Goal: Information Seeking & Learning: Learn about a topic

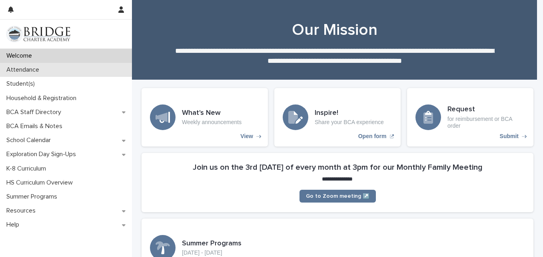
click at [76, 75] on div "Attendance" at bounding box center [66, 70] width 132 height 14
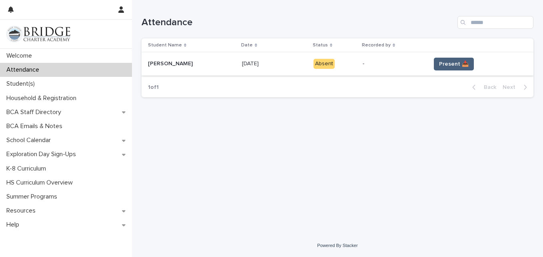
click at [440, 66] on span "Present 📥" at bounding box center [454, 64] width 30 height 8
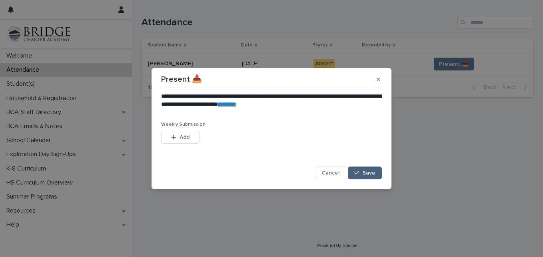
click at [367, 173] on span "Save" at bounding box center [368, 173] width 13 height 6
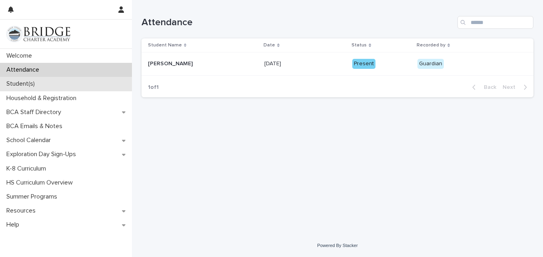
click at [11, 84] on p "Student(s)" at bounding box center [22, 84] width 38 height 8
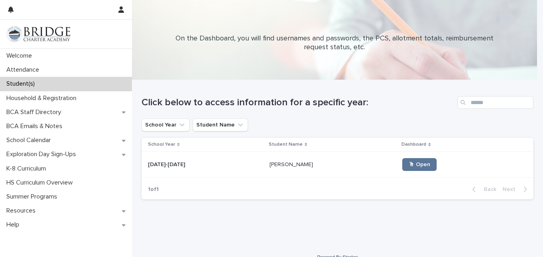
click at [340, 168] on div "Liam Reinsch Liam Reinsch" at bounding box center [332, 164] width 127 height 13
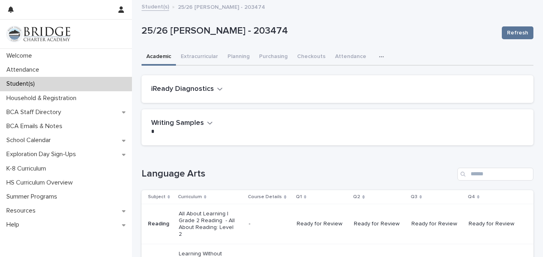
click at [198, 90] on h2 "iReady Diagnostics" at bounding box center [182, 89] width 63 height 9
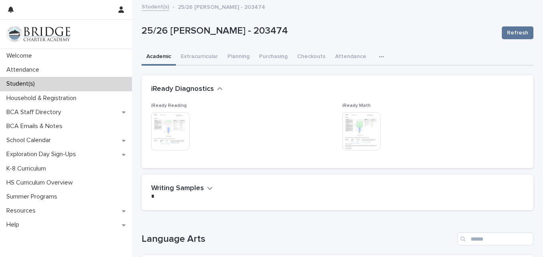
click at [166, 129] on img at bounding box center [170, 131] width 38 height 38
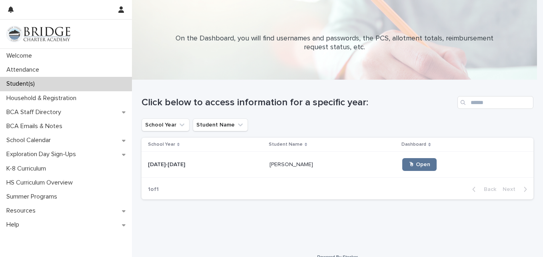
click at [240, 166] on p at bounding box center [205, 164] width 115 height 7
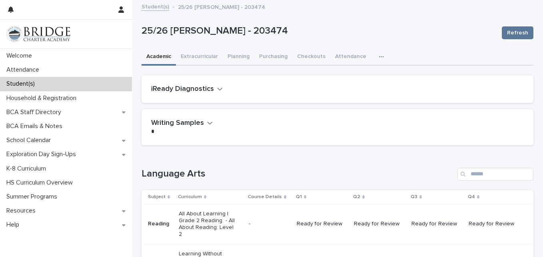
click at [218, 85] on button "iReady Diagnostics" at bounding box center [187, 89] width 72 height 9
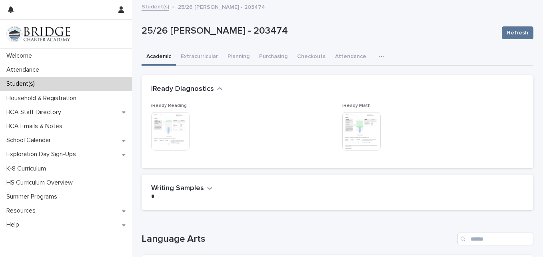
click at [349, 126] on img at bounding box center [361, 131] width 38 height 38
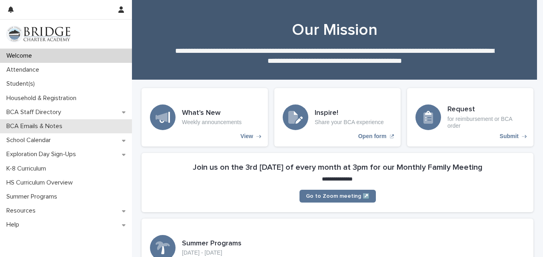
click at [34, 122] on p "BCA Emails & Notes" at bounding box center [36, 126] width 66 height 8
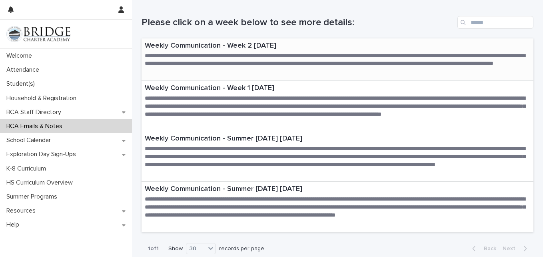
click at [214, 46] on p "Weekly Communication - Week 2 [DATE]" at bounding box center [337, 46] width 385 height 9
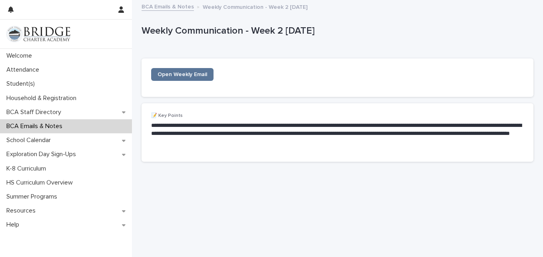
click at [203, 81] on div "Open Weekly Email" at bounding box center [210, 77] width 118 height 19
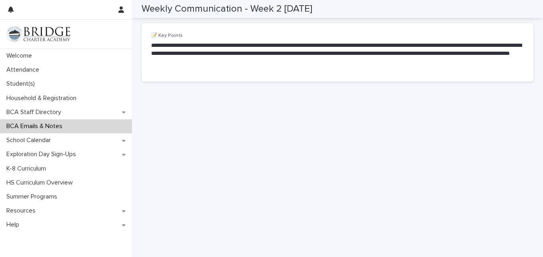
scroll to position [40, 0]
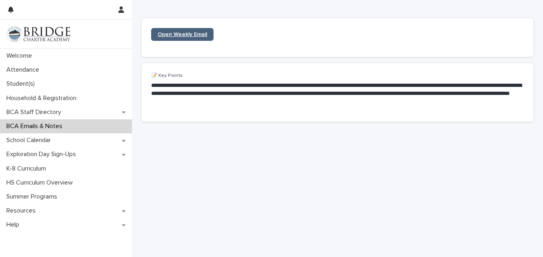
click at [202, 31] on link "Open Weekly Email" at bounding box center [182, 34] width 62 height 13
